Goal: Task Accomplishment & Management: Complete application form

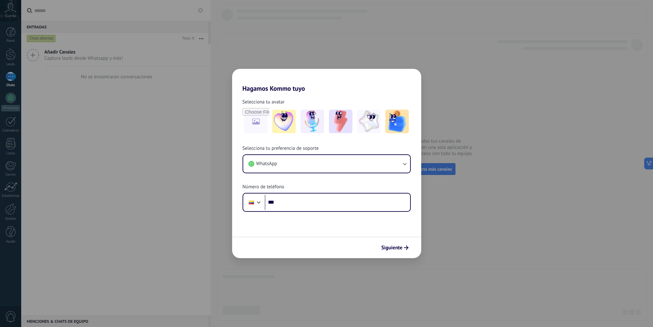
click at [340, 32] on div "Hagamos Kommo tuyo Selecciona tu avatar Selecciona tu preferencia de soporte Wh…" at bounding box center [326, 163] width 653 height 327
click at [403, 249] on span "Siguiente" at bounding box center [394, 247] width 27 height 5
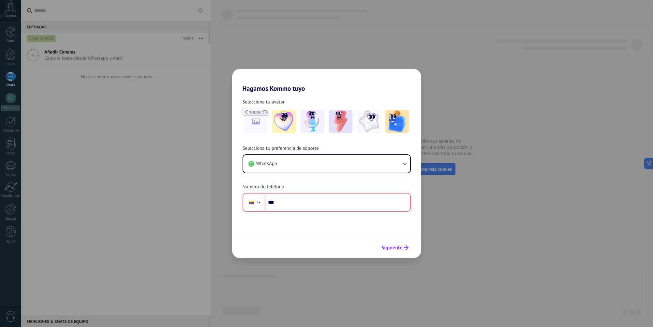
click at [403, 249] on span "Siguiente" at bounding box center [394, 247] width 27 height 5
click at [405, 165] on icon "button" at bounding box center [404, 163] width 7 height 7
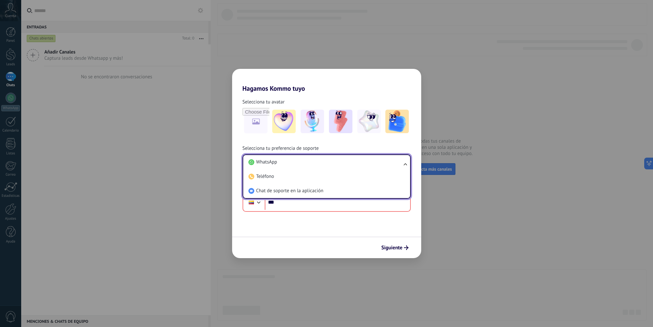
click at [405, 165] on ul "WhatsApp Teléfono Chat de soporte en la aplicación" at bounding box center [326, 176] width 168 height 44
click at [405, 162] on ul "WhatsApp Teléfono Chat de soporte en la aplicación" at bounding box center [326, 176] width 168 height 44
click at [401, 164] on li "WhatsApp" at bounding box center [325, 162] width 159 height 14
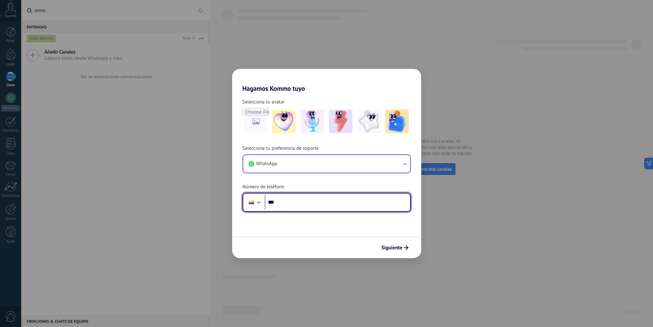
click at [337, 206] on input "***" at bounding box center [337, 202] width 145 height 15
type input "**********"
click at [386, 249] on span "Siguiente" at bounding box center [391, 247] width 21 height 5
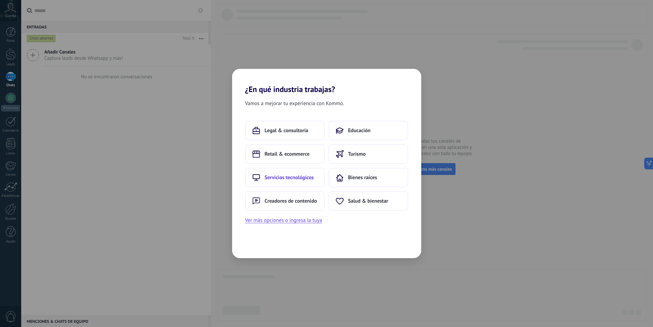
click at [300, 177] on span "Servicios tecnológicos" at bounding box center [289, 177] width 49 height 7
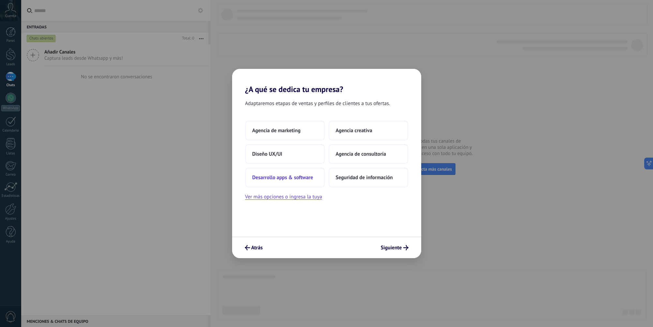
click at [285, 180] on span "Desarrollo apps & software" at bounding box center [282, 177] width 61 height 7
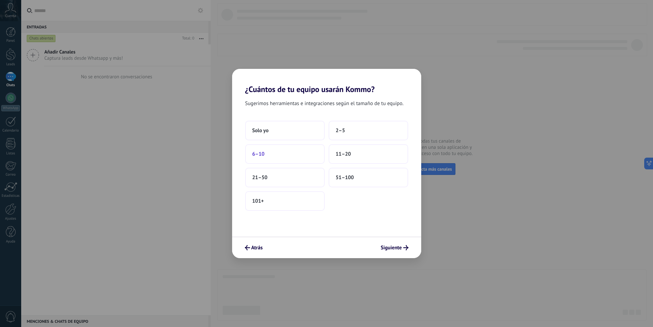
click at [284, 152] on button "6–10" at bounding box center [285, 154] width 80 height 20
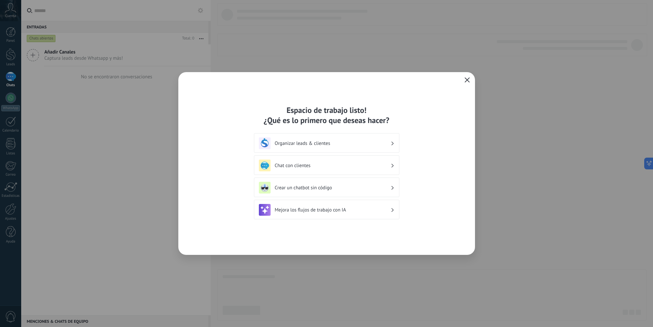
click at [467, 80] on icon "button" at bounding box center [466, 79] width 5 height 5
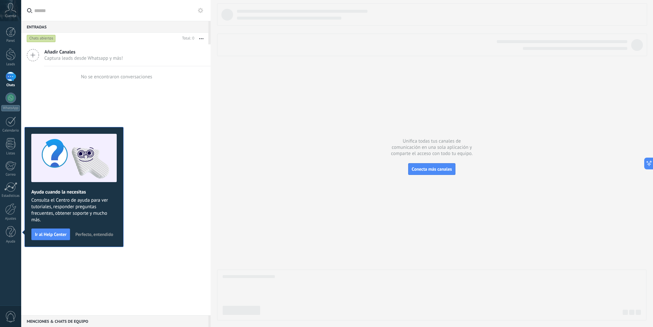
click at [198, 172] on div "Añadir Canales Captura leads desde Whatsapp y más! No se encontraron conversaci…" at bounding box center [115, 179] width 189 height 270
click at [159, 227] on div "Añadir Canales Captura leads desde Whatsapp y más! No se encontraron conversaci…" at bounding box center [115, 179] width 189 height 270
click at [12, 10] on use at bounding box center [10, 7] width 11 height 9
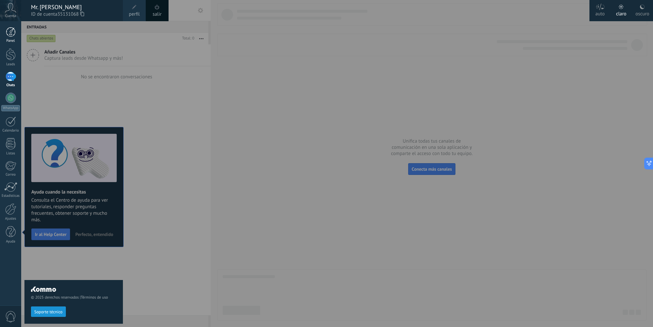
click at [12, 30] on div at bounding box center [11, 32] width 10 height 10
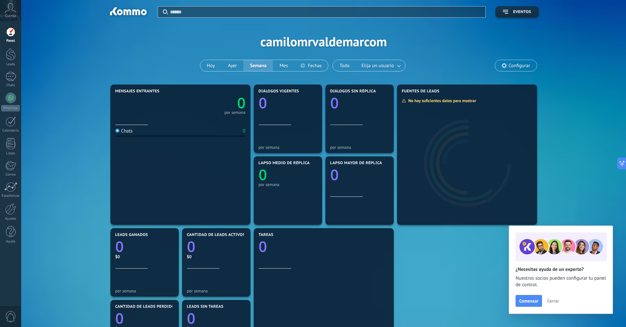
click at [10, 317] on span "0" at bounding box center [10, 316] width 11 height 11
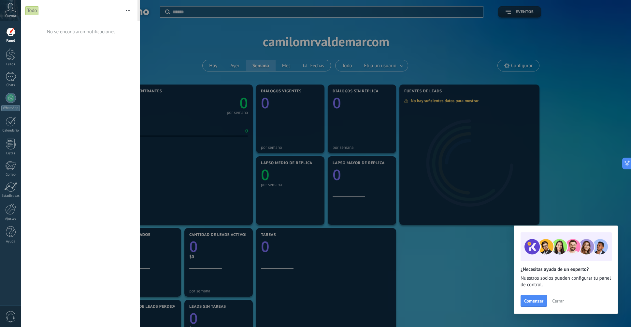
click at [599, 46] on div at bounding box center [315, 163] width 631 height 327
